Goal: Task Accomplishment & Management: Manage account settings

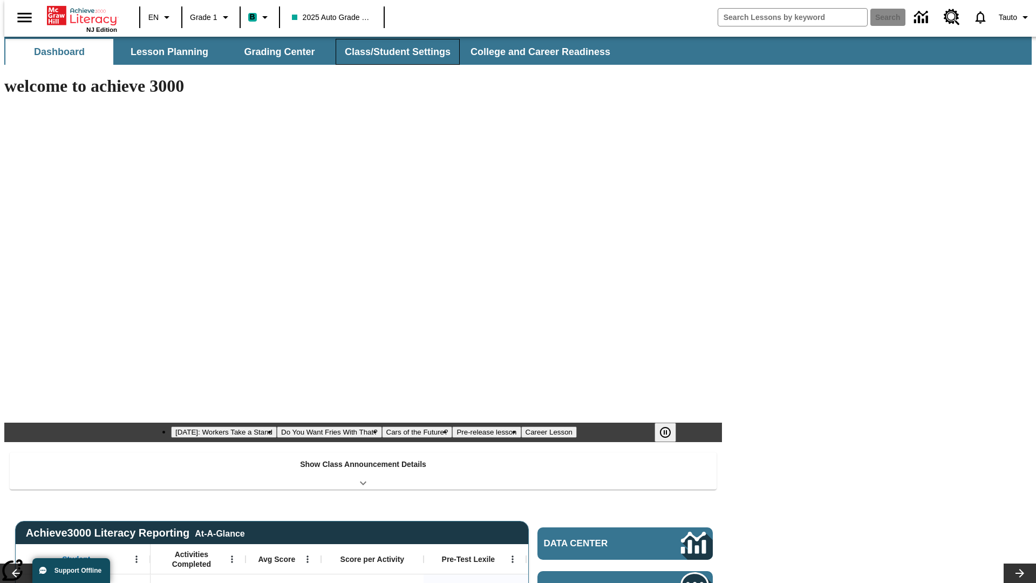
click at [392, 52] on button "Class/Student Settings" at bounding box center [398, 52] width 124 height 26
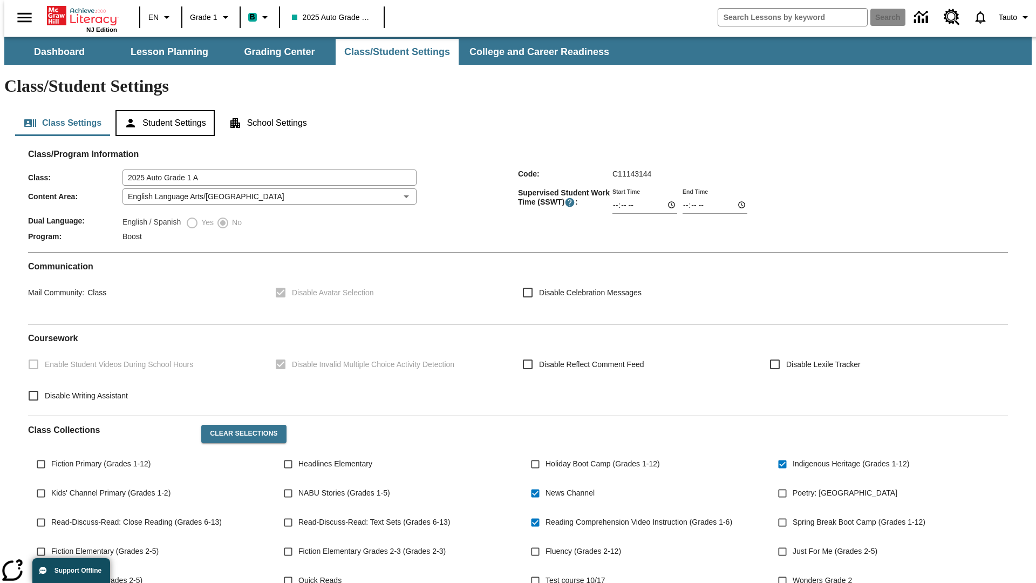
click at [162, 110] on button "Student Settings" at bounding box center [164, 123] width 99 height 26
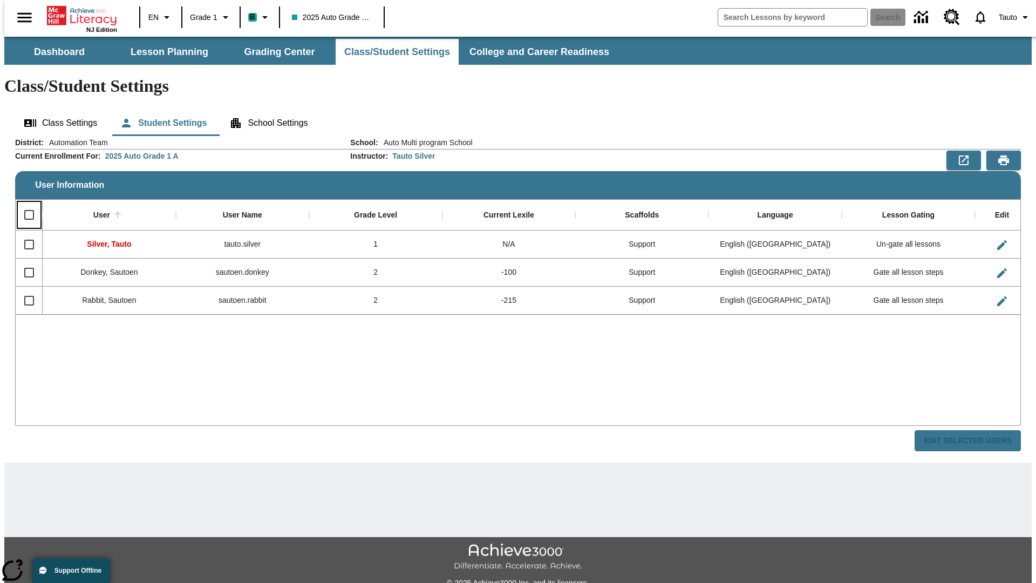
click at [24, 203] on input "Select all rows" at bounding box center [29, 214] width 23 height 23
checkbox input "true"
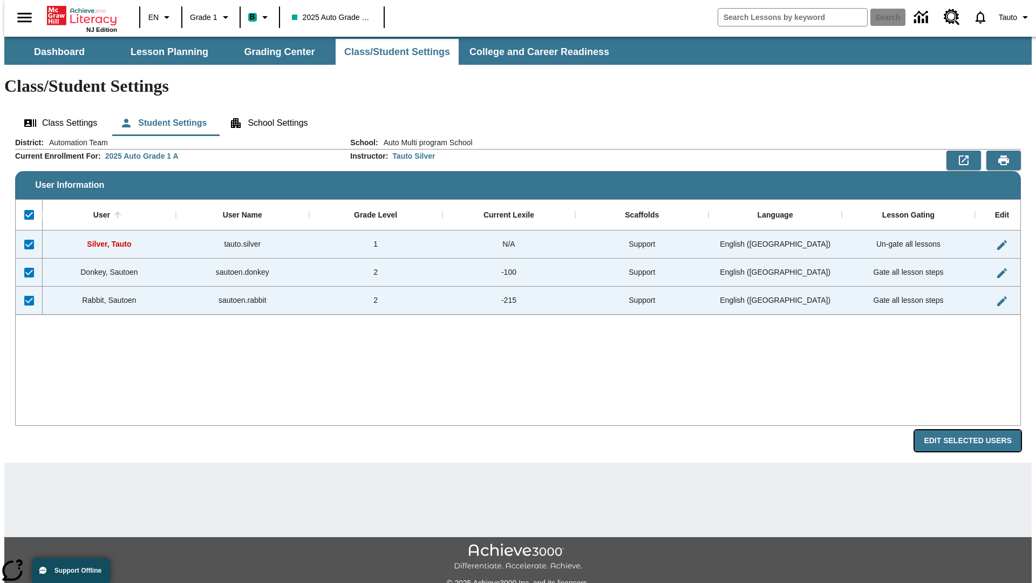
click at [976, 430] on button "Edit Selected Users" at bounding box center [967, 440] width 106 height 21
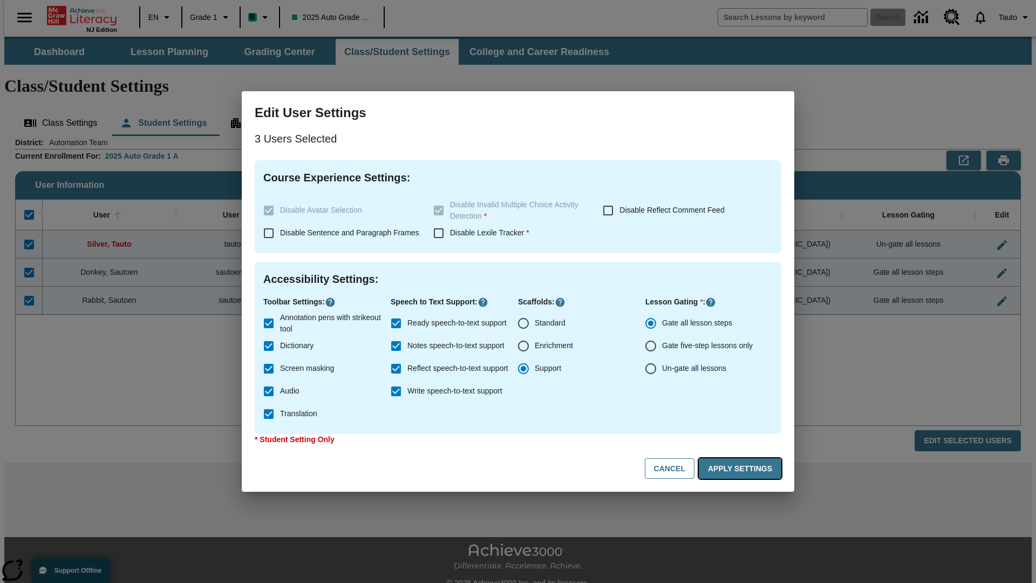
click at [742, 468] on button "Apply Settings" at bounding box center [740, 468] width 83 height 21
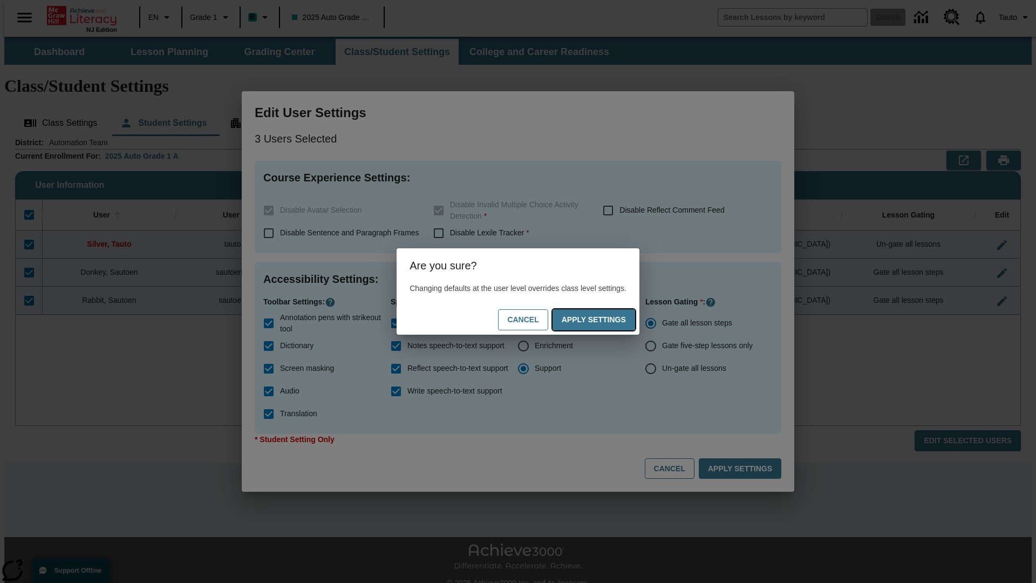
click at [604, 319] on button "Apply Settings" at bounding box center [593, 319] width 83 height 21
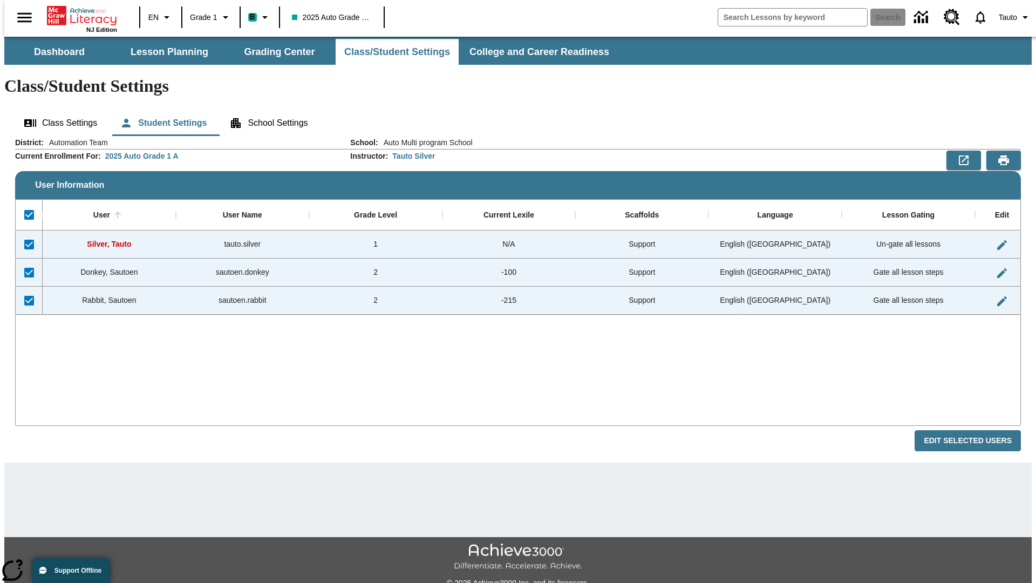
checkbox input "false"
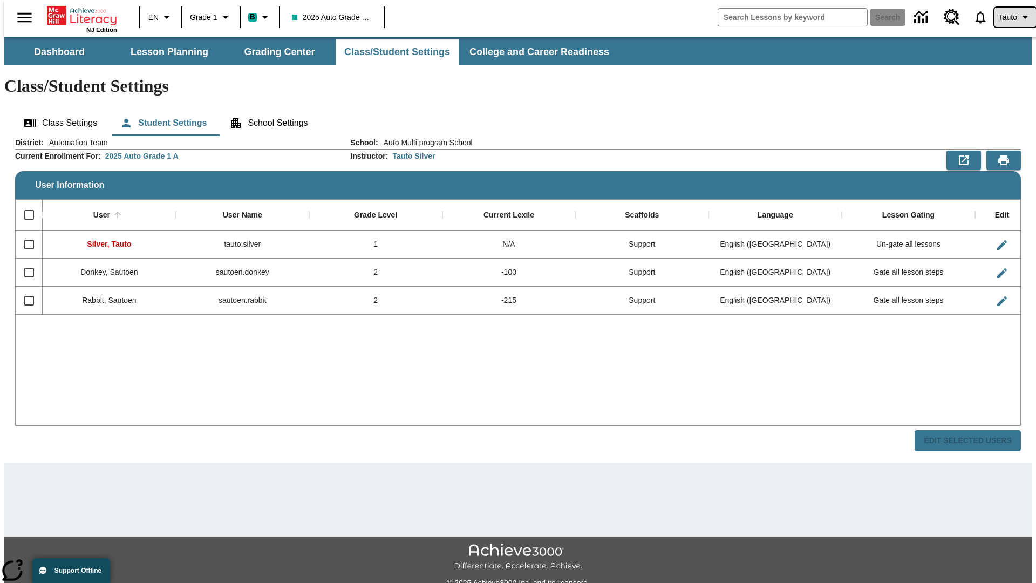
click at [1009, 17] on span "Tauto" at bounding box center [1008, 17] width 18 height 11
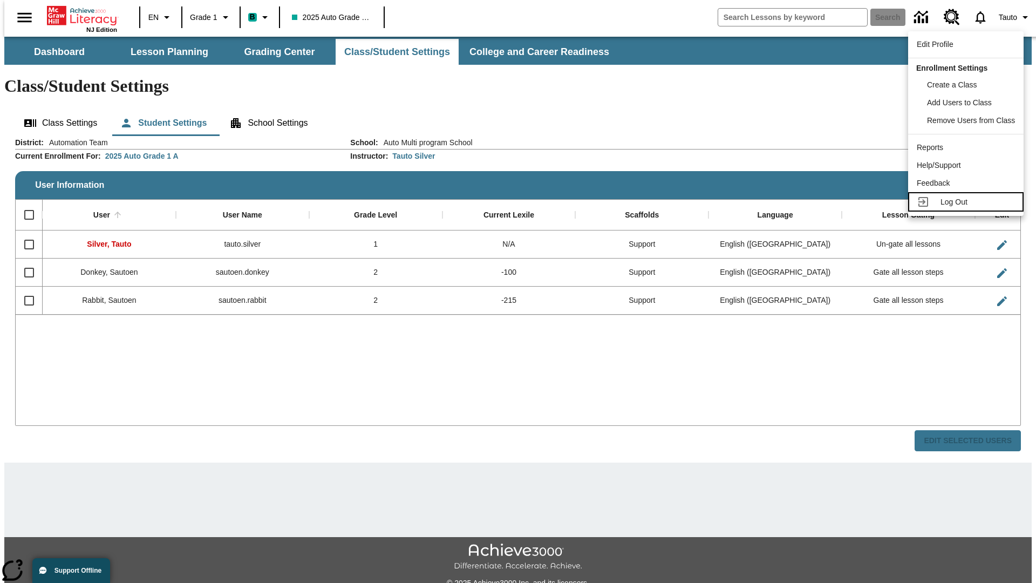
click at [967, 202] on span "Log Out" at bounding box center [953, 201] width 27 height 9
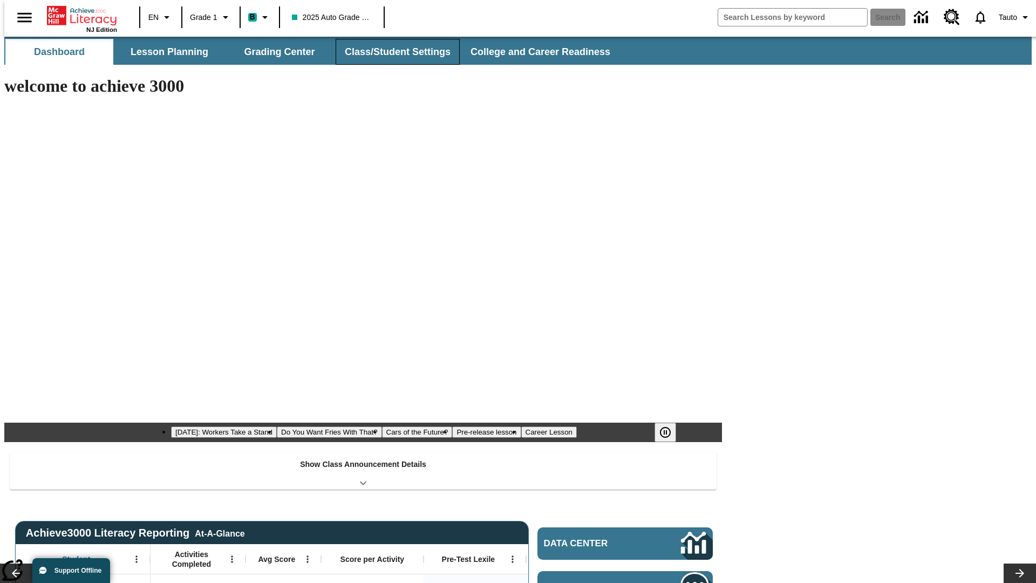
click at [392, 52] on button "Class/Student Settings" at bounding box center [398, 52] width 124 height 26
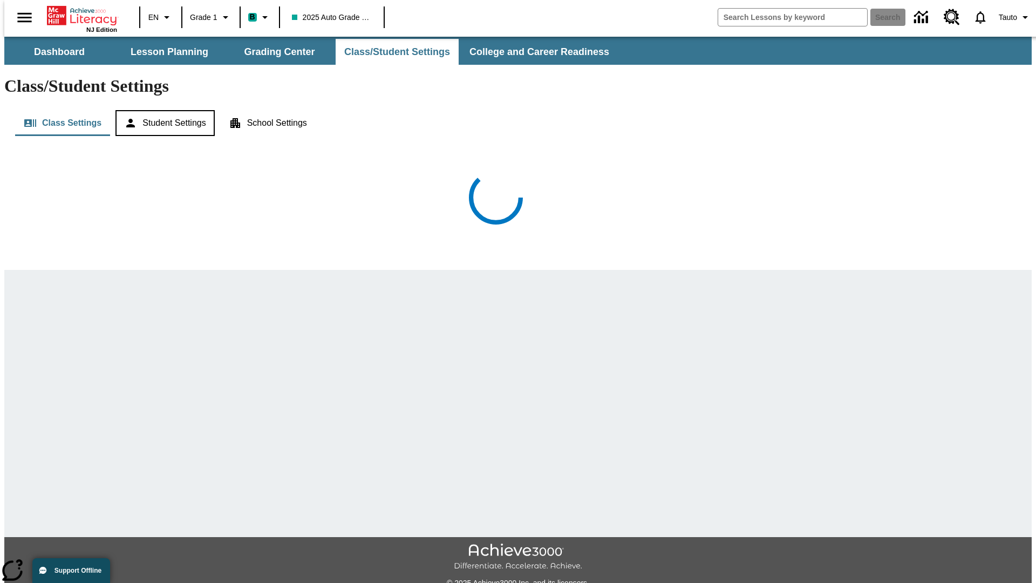
click at [162, 110] on button "Student Settings" at bounding box center [164, 123] width 99 height 26
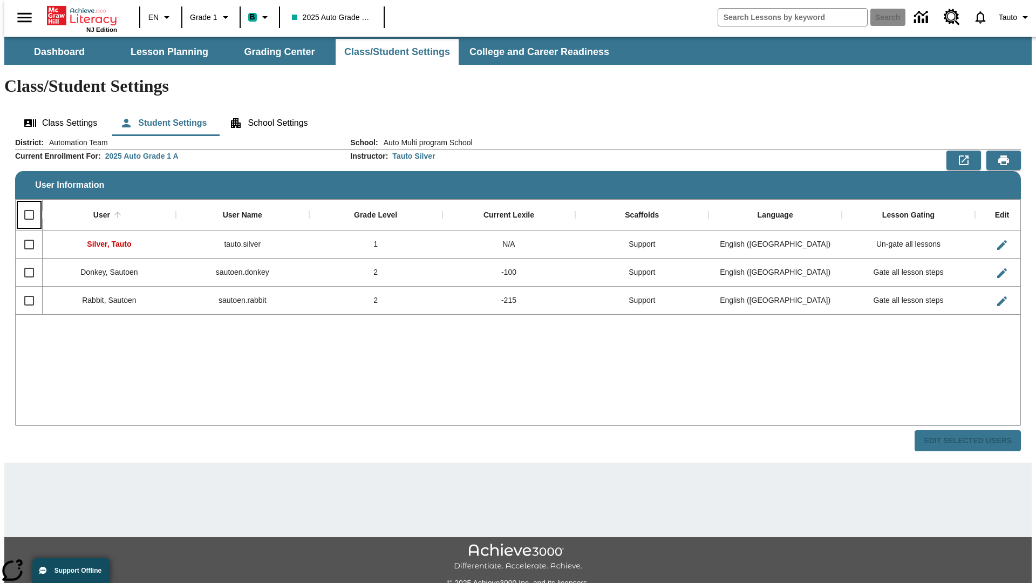
click at [24, 203] on input "Select all rows" at bounding box center [29, 214] width 23 height 23
checkbox input "true"
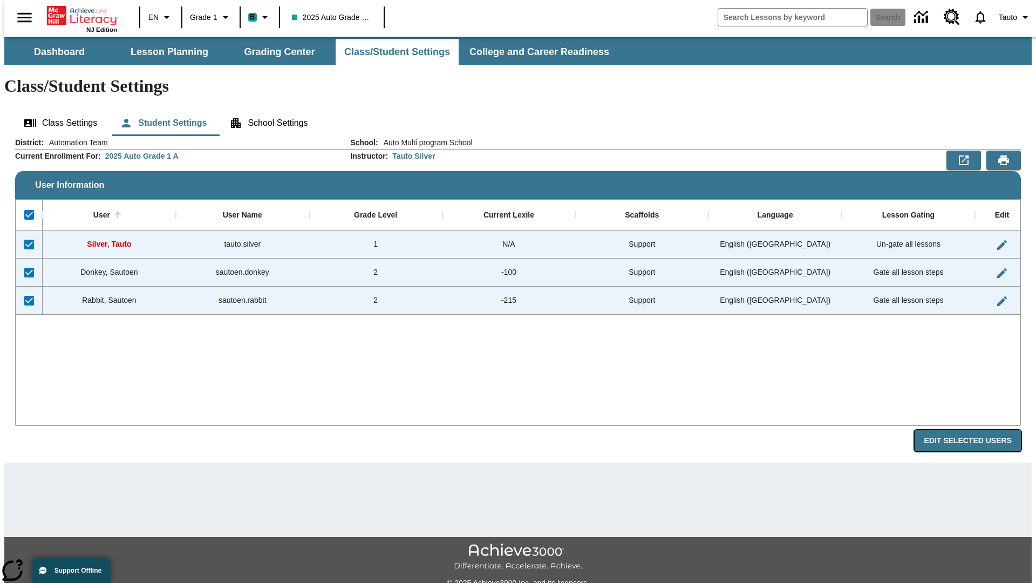
click at [976, 430] on button "Edit Selected Users" at bounding box center [967, 440] width 106 height 21
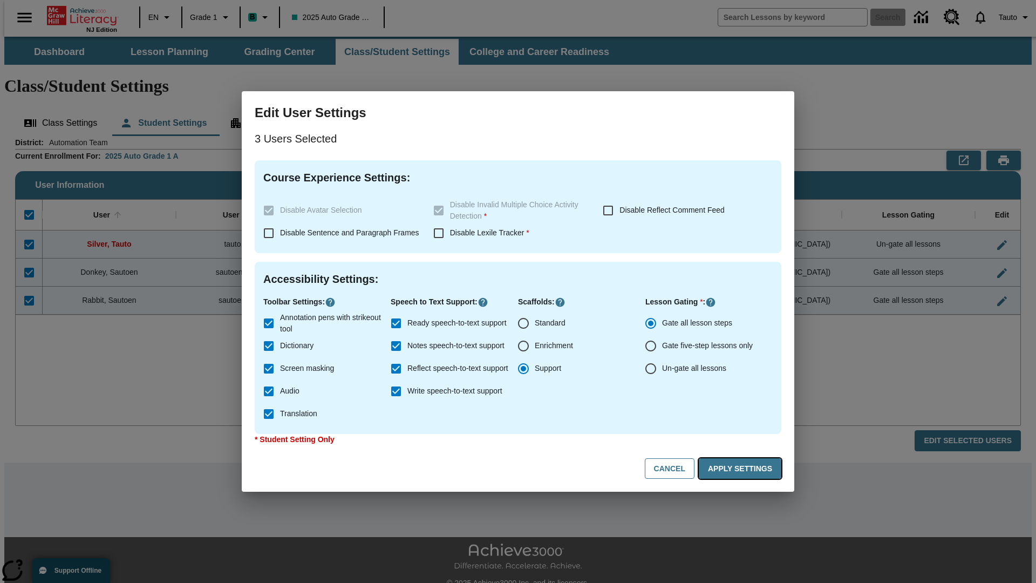
click at [742, 468] on button "Apply Settings" at bounding box center [740, 468] width 83 height 21
